Goal: Task Accomplishment & Management: Manage account settings

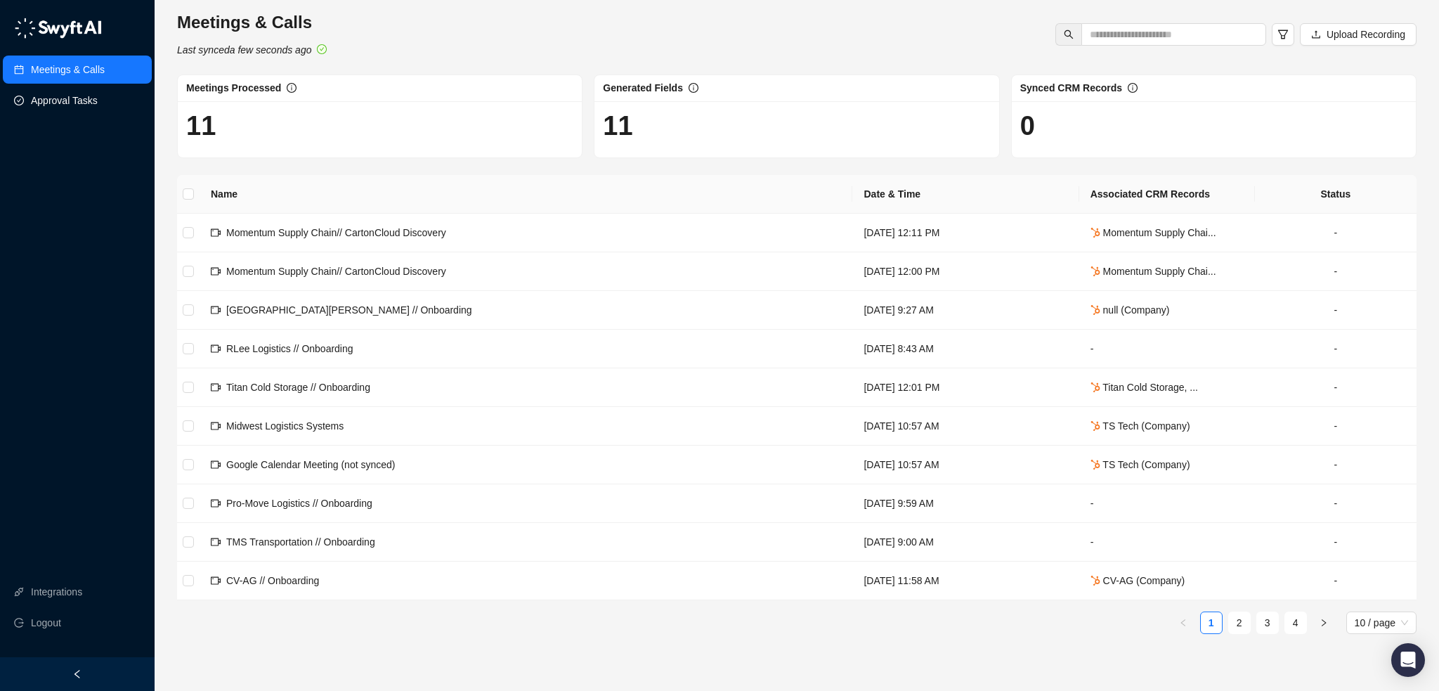
click at [51, 108] on link "Approval Tasks" at bounding box center [64, 100] width 67 height 28
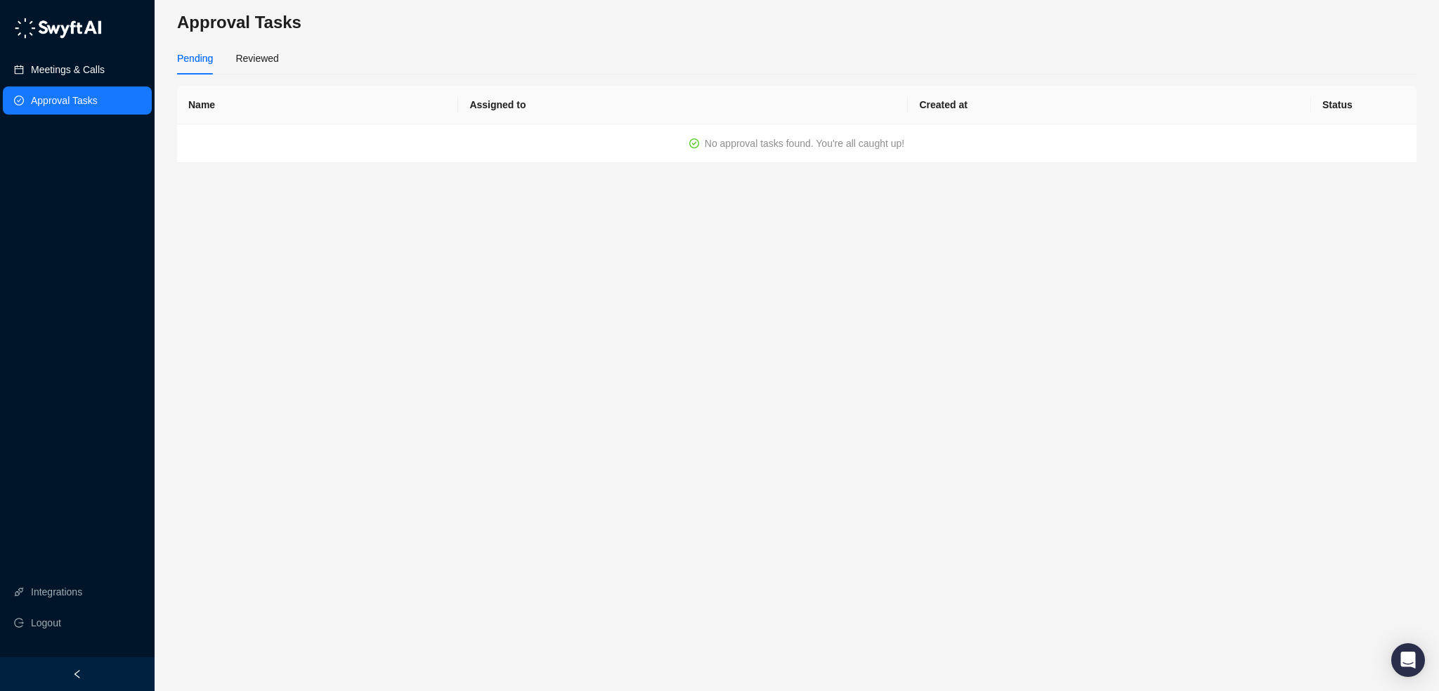
click at [65, 74] on link "Meetings & Calls" at bounding box center [68, 69] width 74 height 28
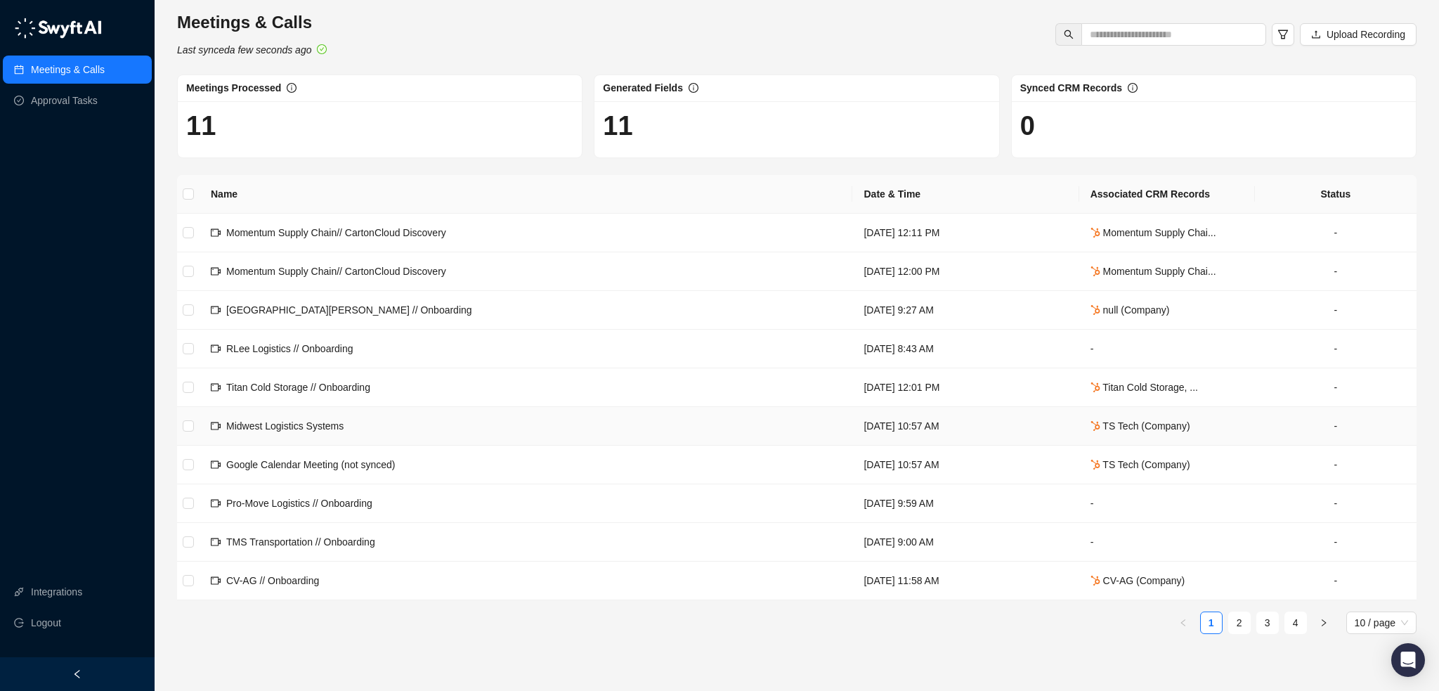
click at [447, 412] on td "Midwest Logistics Systems" at bounding box center [526, 426] width 653 height 39
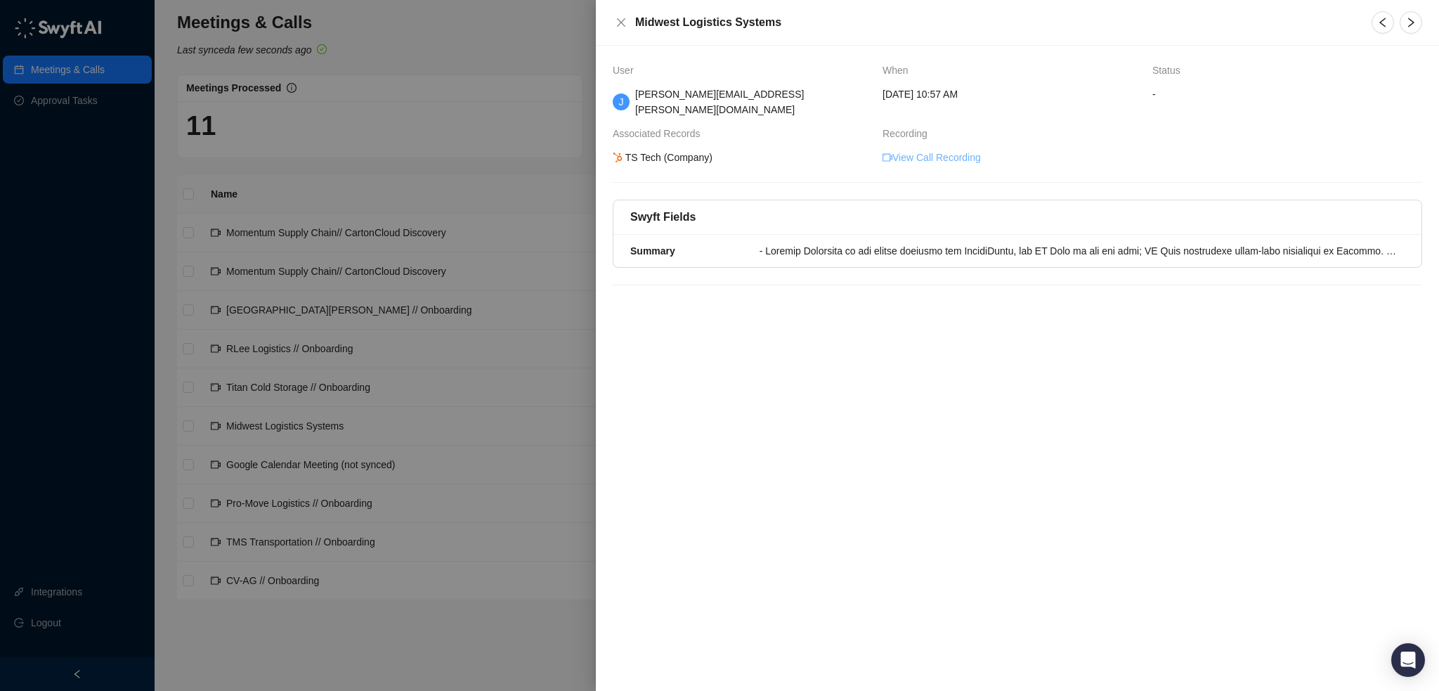
click at [913, 150] on link "View Call Recording" at bounding box center [931, 157] width 98 height 15
click at [486, 171] on div at bounding box center [719, 345] width 1439 height 691
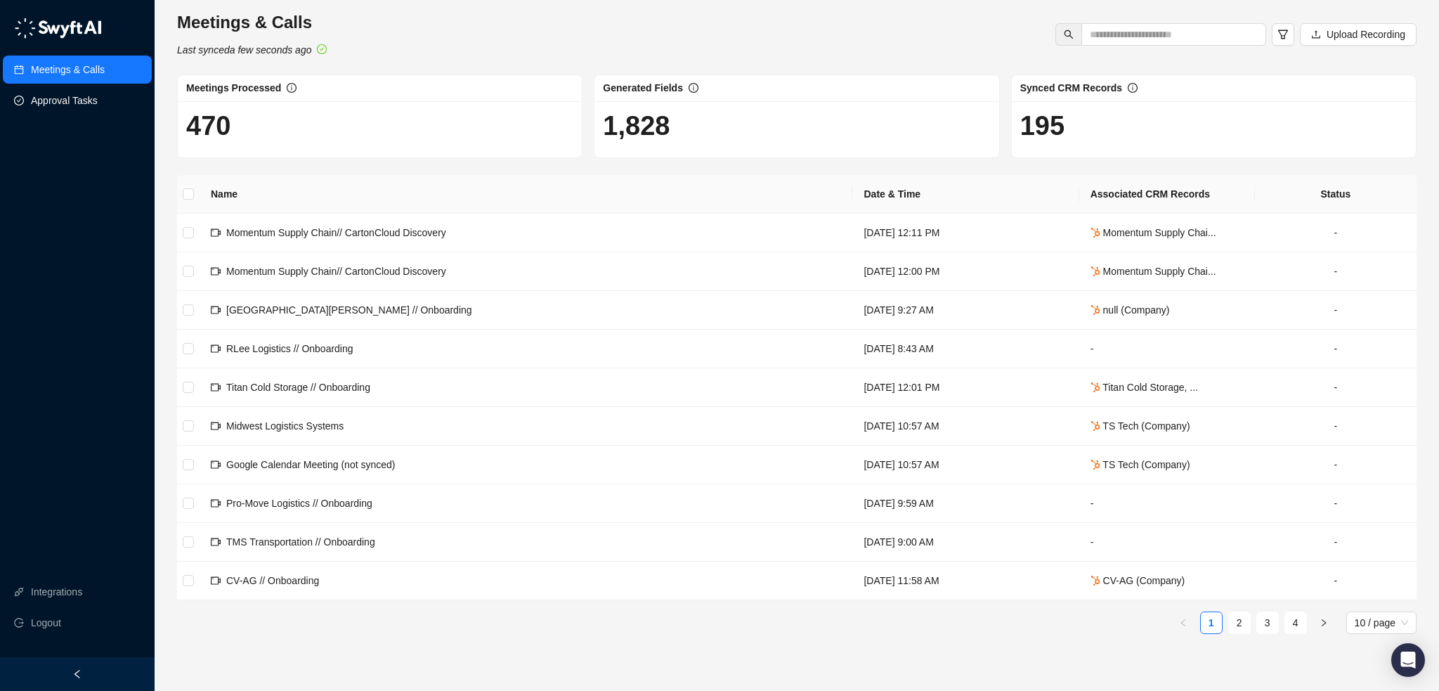
click at [35, 98] on link "Approval Tasks" at bounding box center [64, 100] width 67 height 28
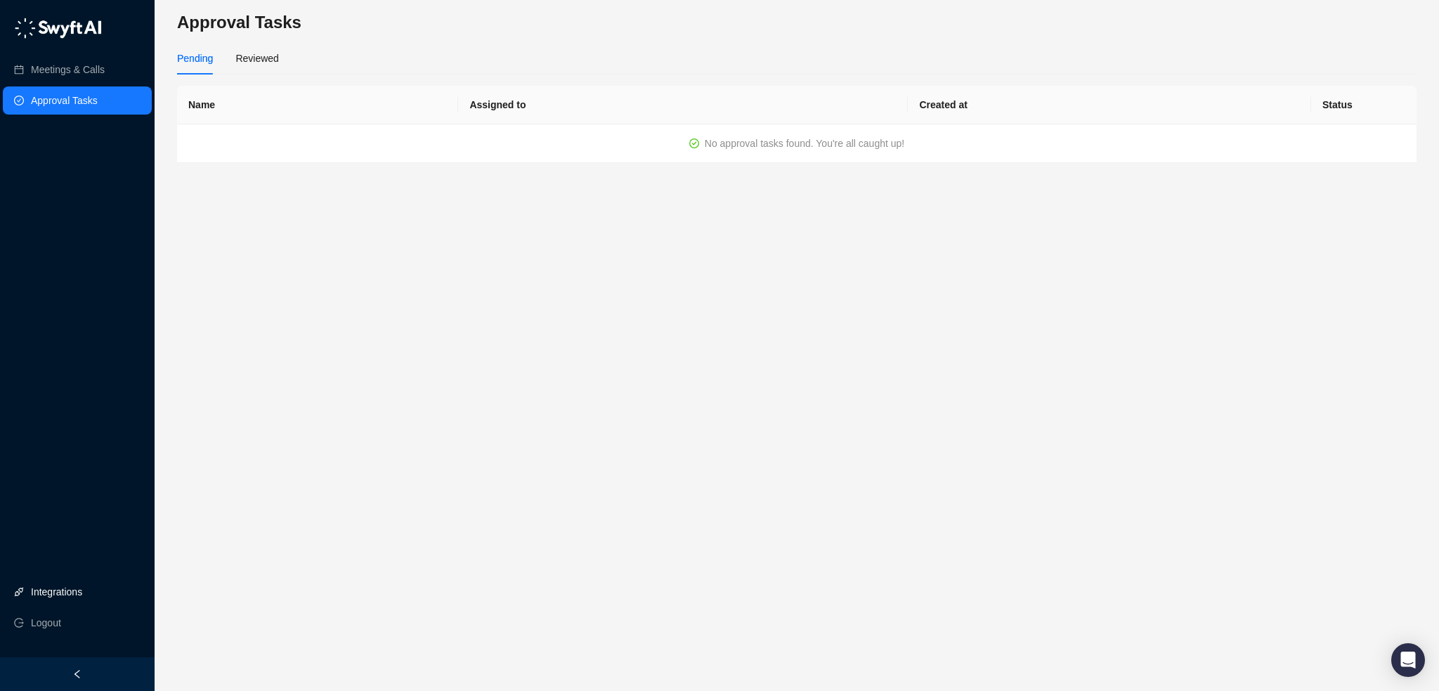
click at [82, 591] on link "Integrations" at bounding box center [56, 591] width 51 height 28
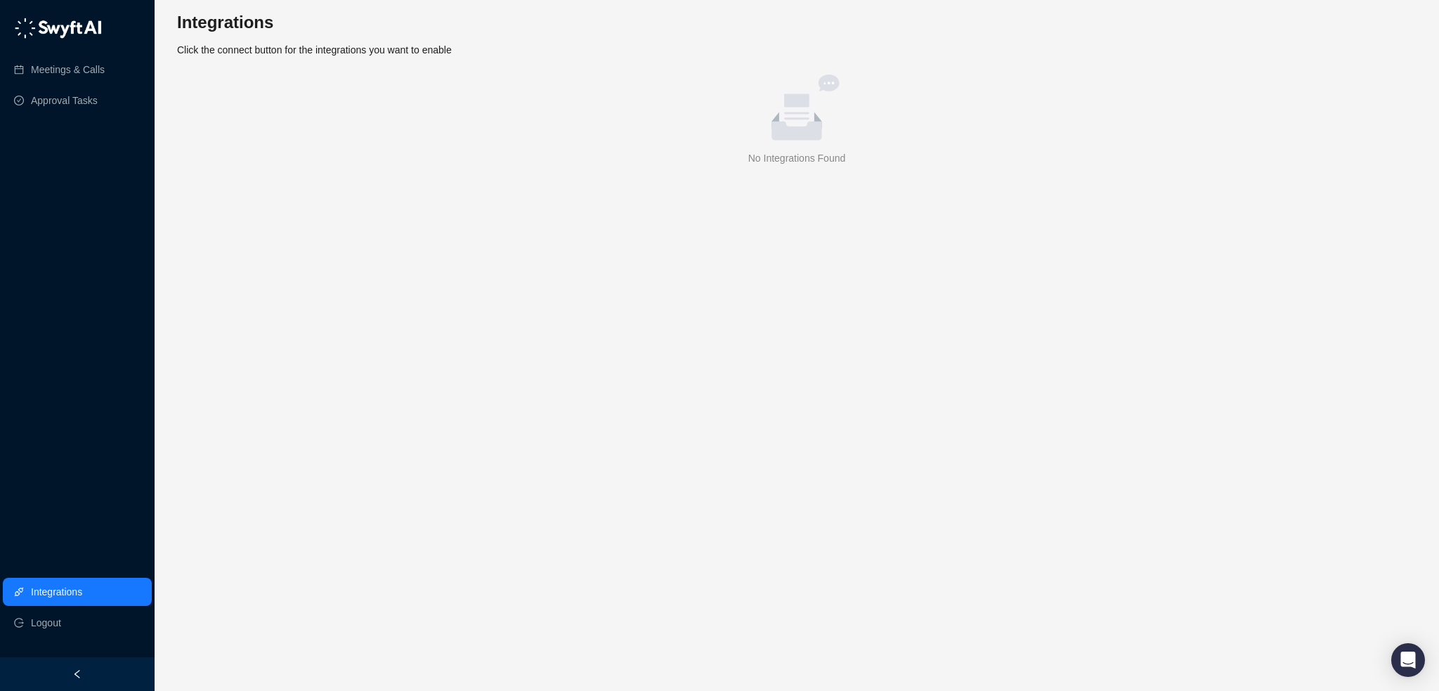
click at [808, 159] on div "No Integrations Found" at bounding box center [797, 157] width 1228 height 15
click at [72, 99] on link "Approval Tasks" at bounding box center [64, 100] width 67 height 28
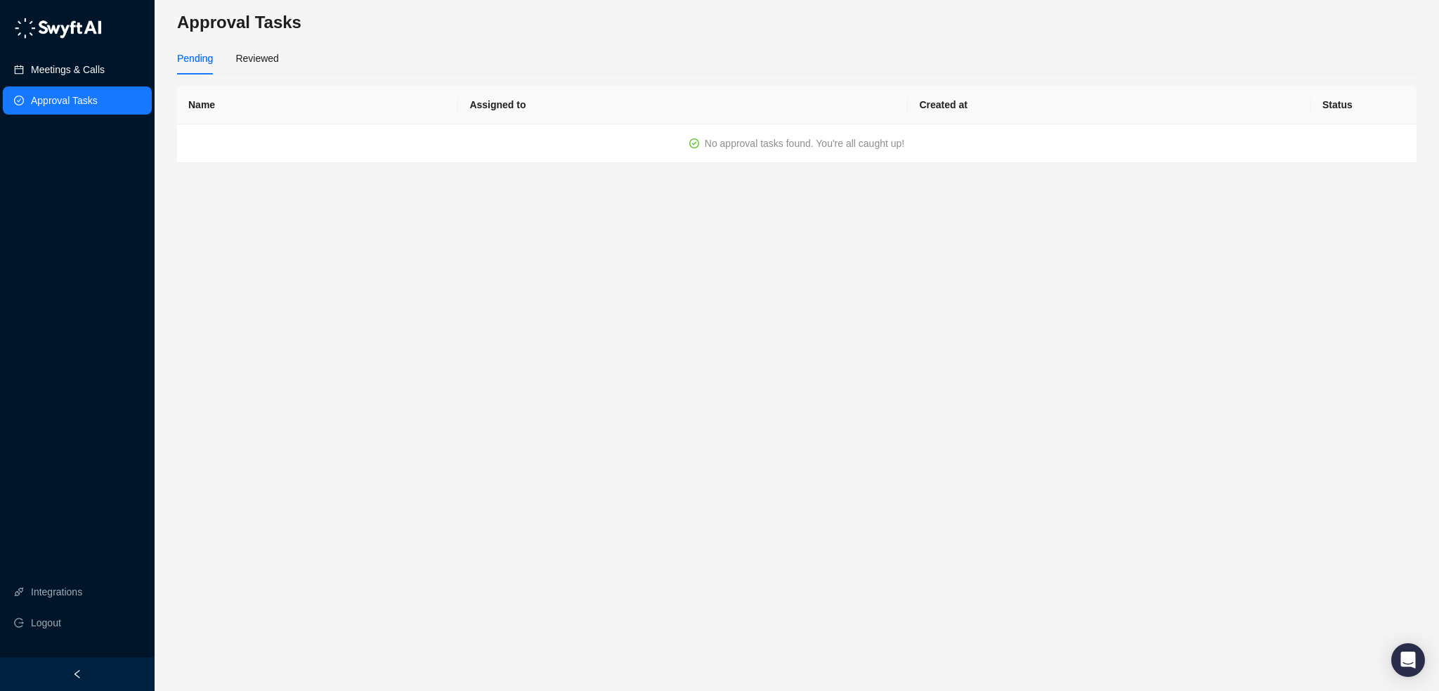
click at [79, 72] on link "Meetings & Calls" at bounding box center [68, 69] width 74 height 28
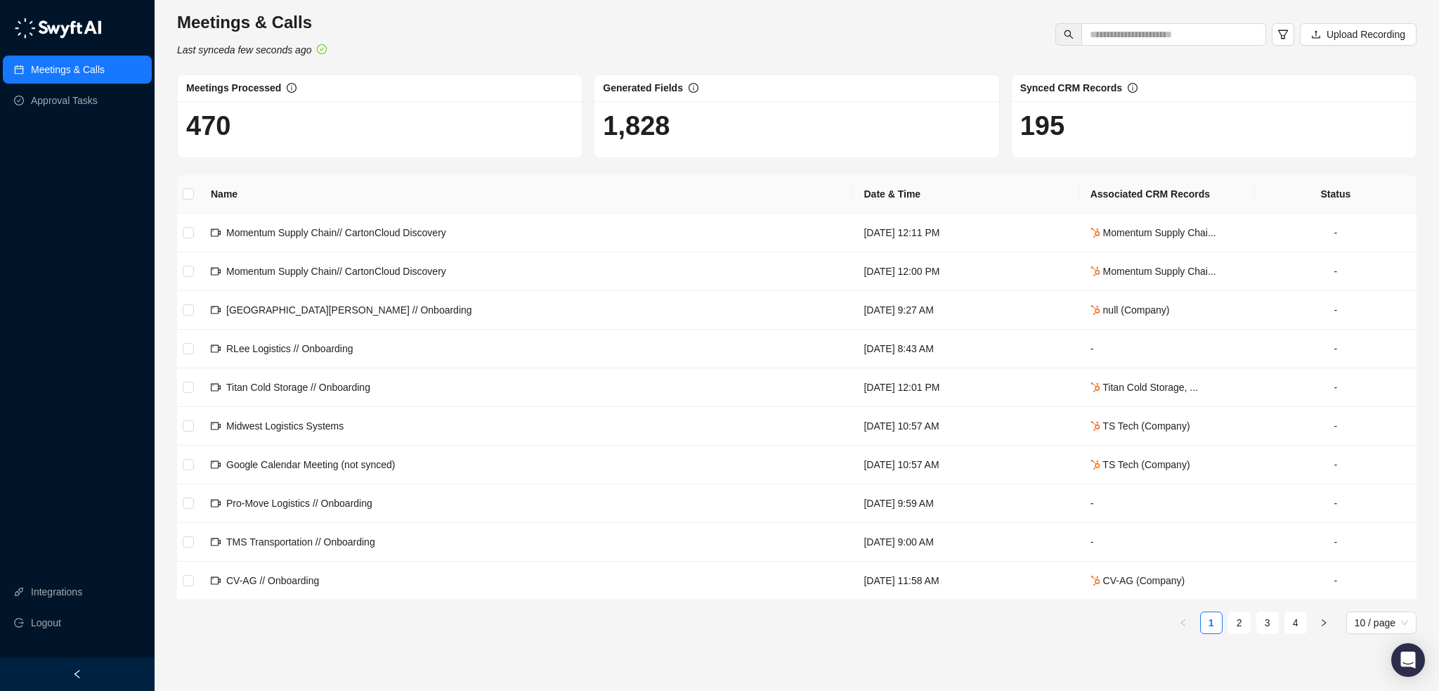
click at [72, 27] on img at bounding box center [58, 28] width 88 height 21
click at [73, 669] on icon "left" at bounding box center [77, 674] width 10 height 10
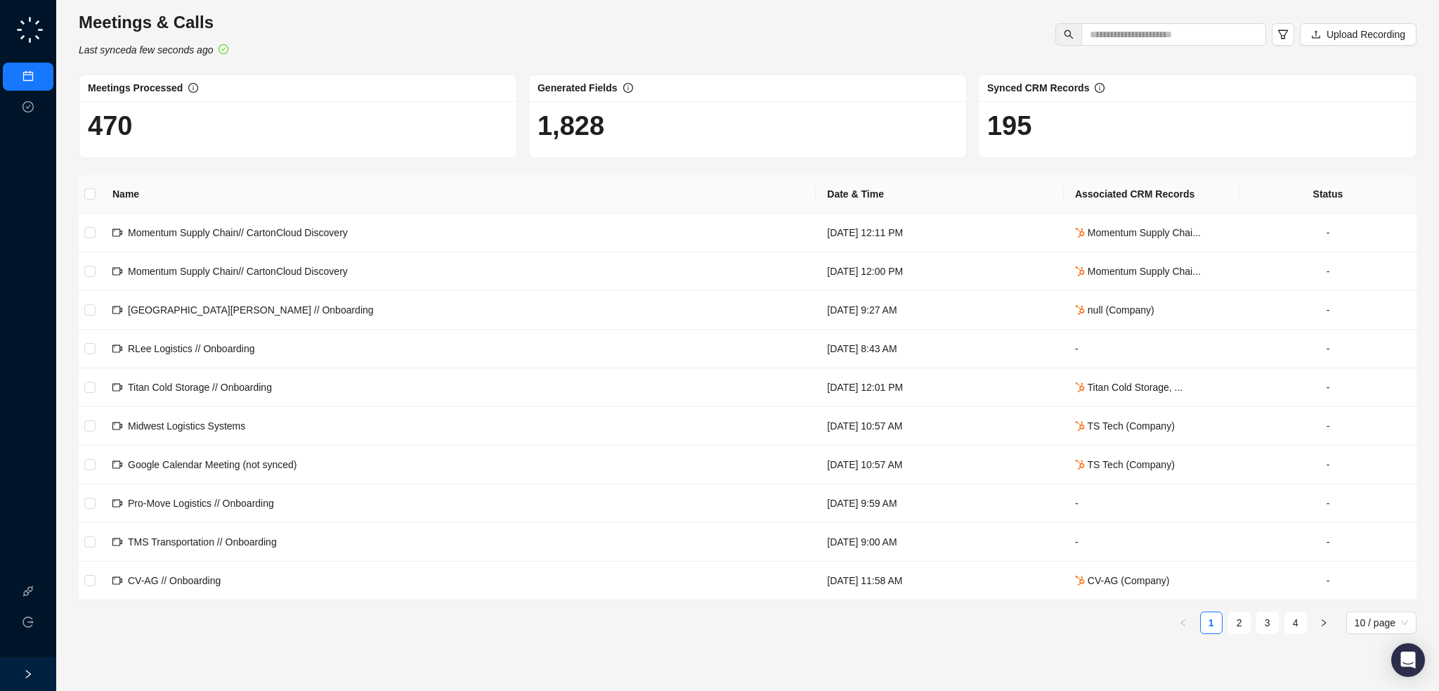
click at [32, 674] on icon "right" at bounding box center [28, 674] width 10 height 10
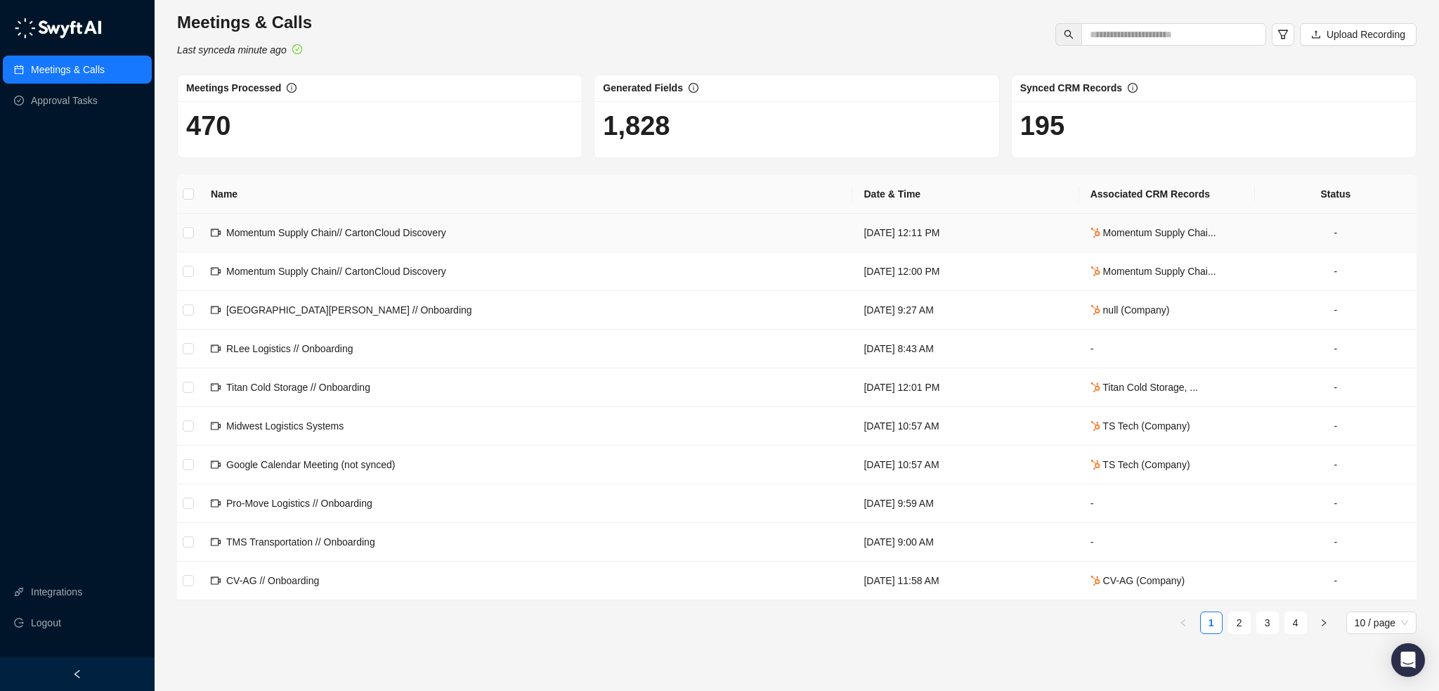
click at [533, 229] on td "Momentum Supply Chain// CartonCloud Discovery" at bounding box center [526, 233] width 653 height 39
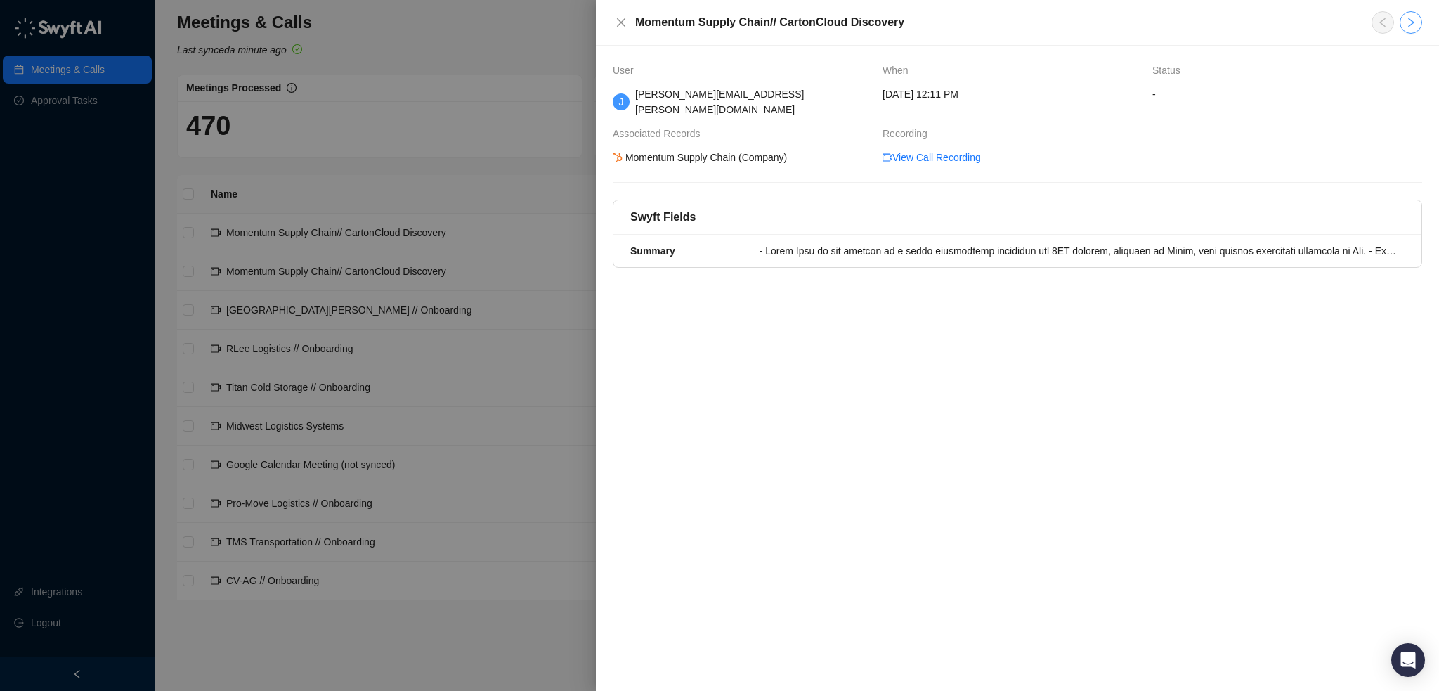
click at [1405, 27] on icon "right" at bounding box center [1410, 22] width 11 height 11
click at [615, 22] on icon "close" at bounding box center [620, 22] width 11 height 11
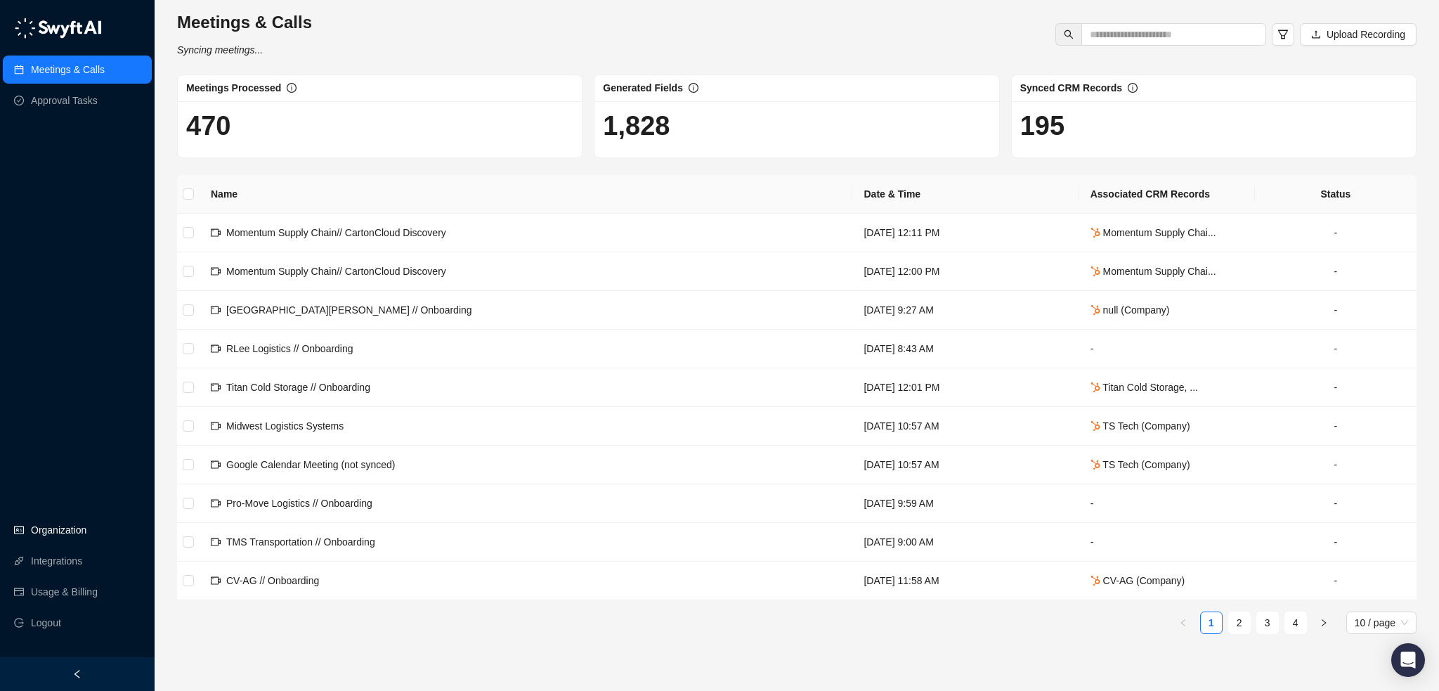
click at [75, 528] on link "Organization" at bounding box center [58, 530] width 55 height 28
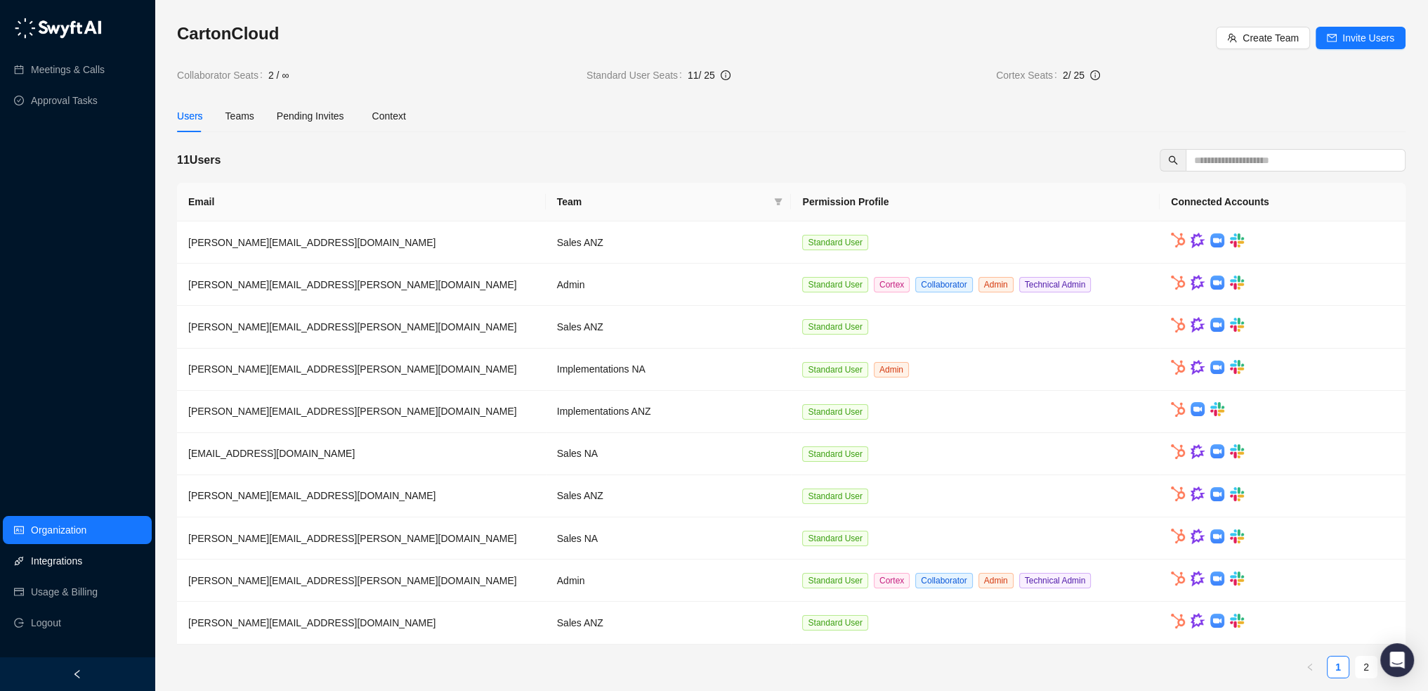
click at [78, 569] on link "Integrations" at bounding box center [56, 561] width 51 height 28
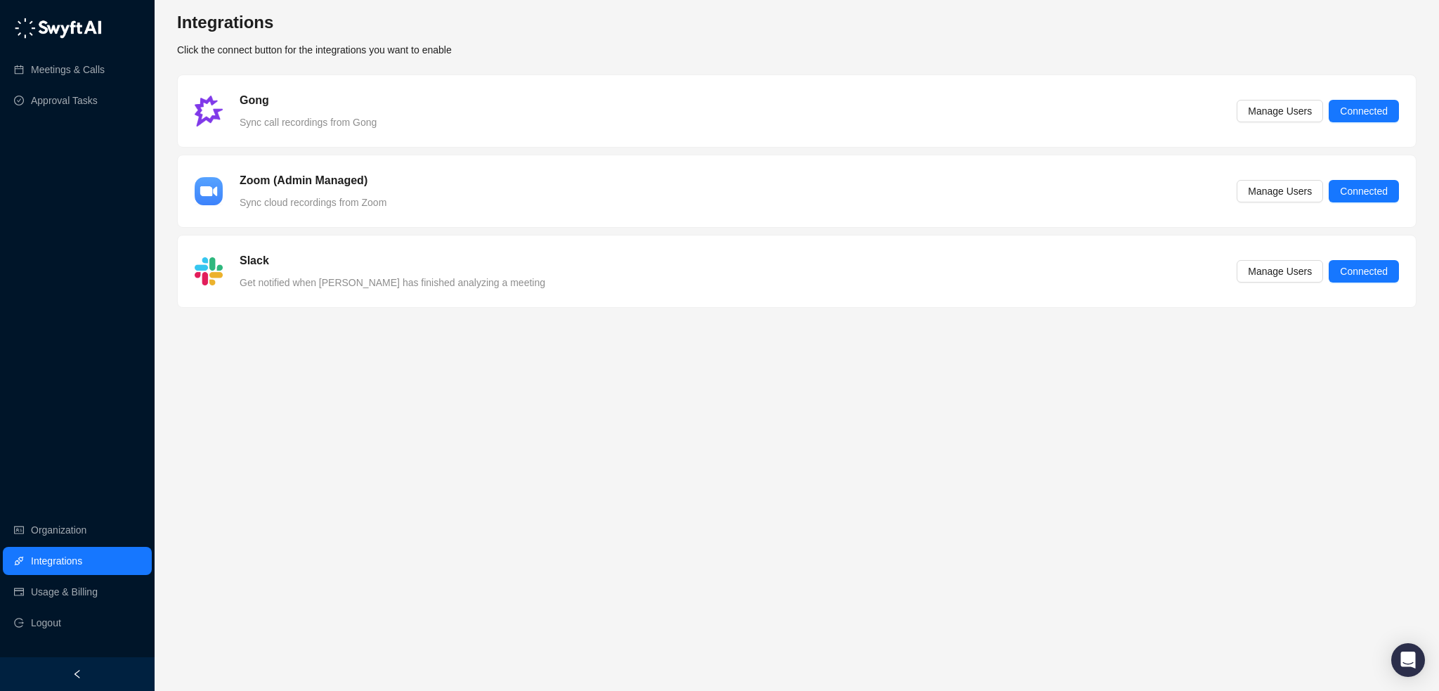
click at [341, 191] on div "Zoom (Admin Managed) Sync cloud recordings from Zoom" at bounding box center [313, 191] width 164 height 38
click at [344, 185] on h5 "Zoom (Admin Managed)" at bounding box center [304, 180] width 128 height 17
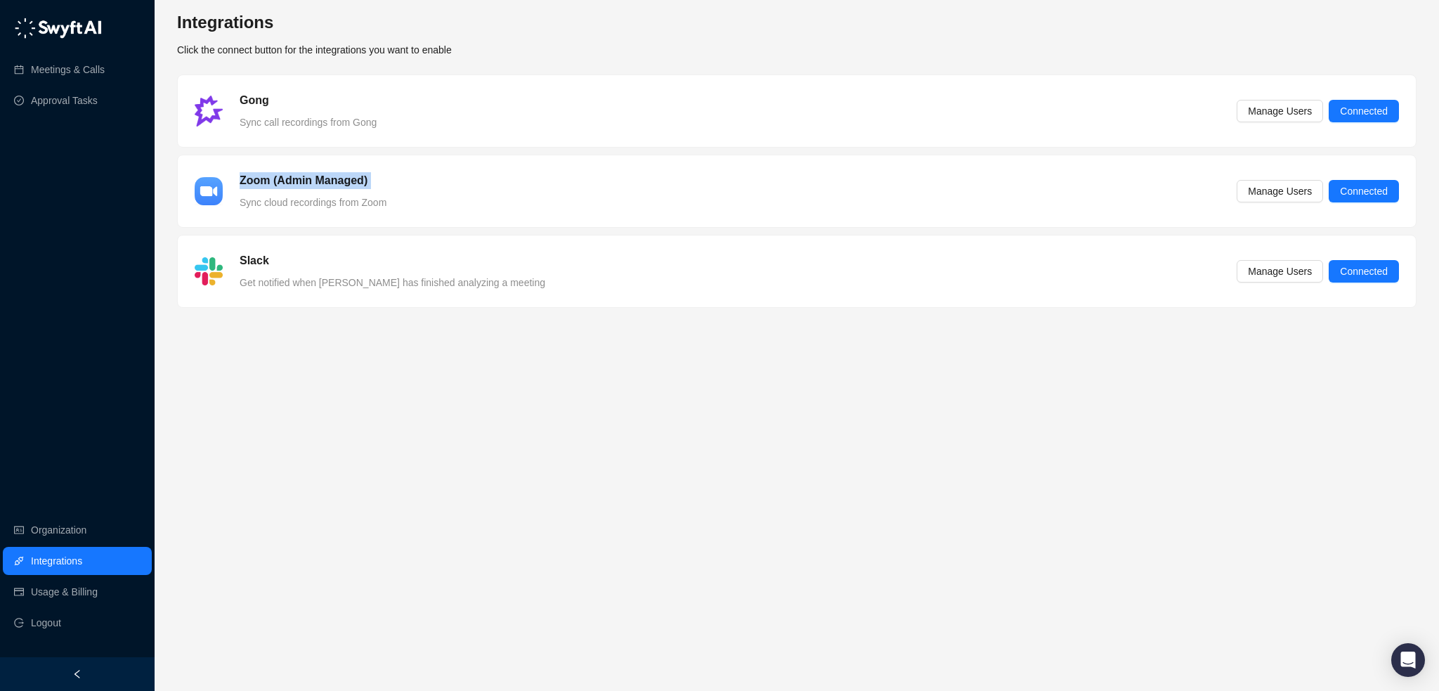
click at [473, 177] on div "Zoom (Admin Managed) Sync cloud recordings from Zoom Manage Users Connected" at bounding box center [797, 191] width 1204 height 38
click at [1372, 270] on span "Connected" at bounding box center [1364, 270] width 48 height 15
click at [86, 532] on link "Organization" at bounding box center [58, 530] width 55 height 28
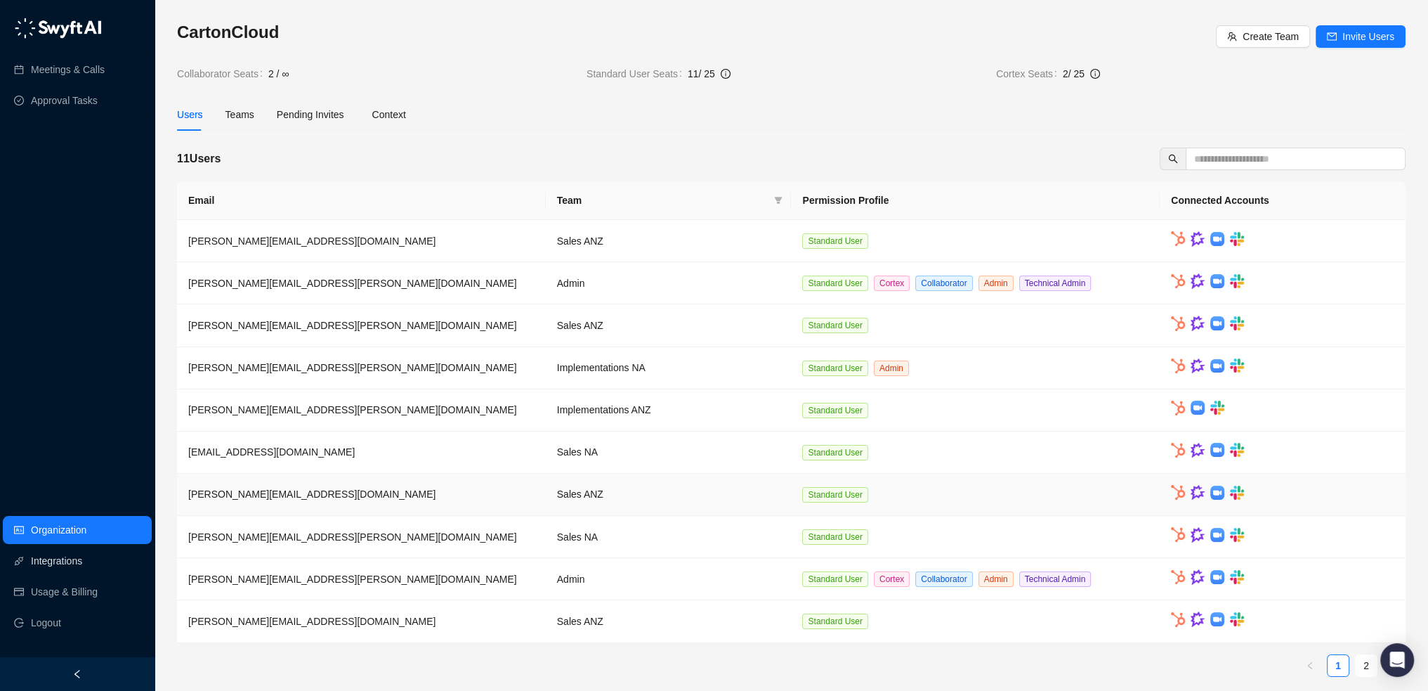
scroll to position [2, 0]
